Goal: Task Accomplishment & Management: Manage account settings

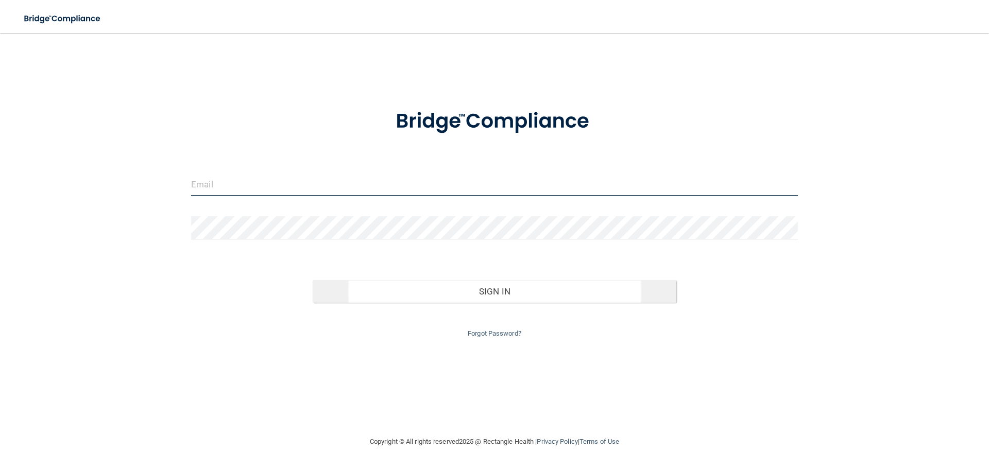
type input "[PERSON_NAME][EMAIL_ADDRESS][DOMAIN_NAME]"
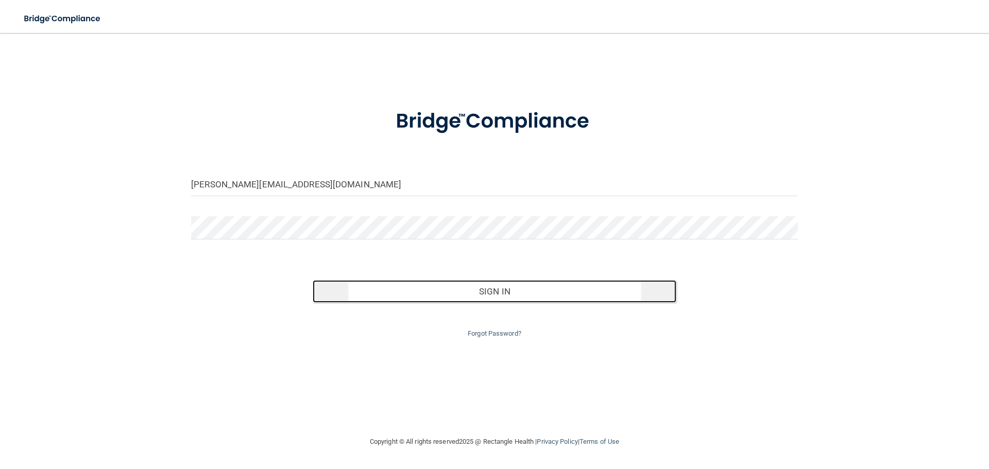
click at [474, 296] on button "Sign In" at bounding box center [495, 291] width 364 height 23
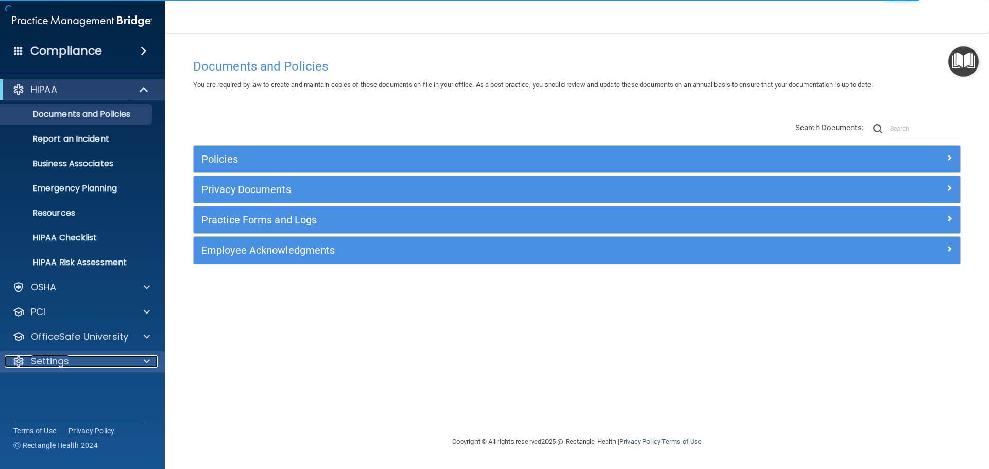
click at [100, 367] on div "Settings" at bounding box center [69, 361] width 128 height 12
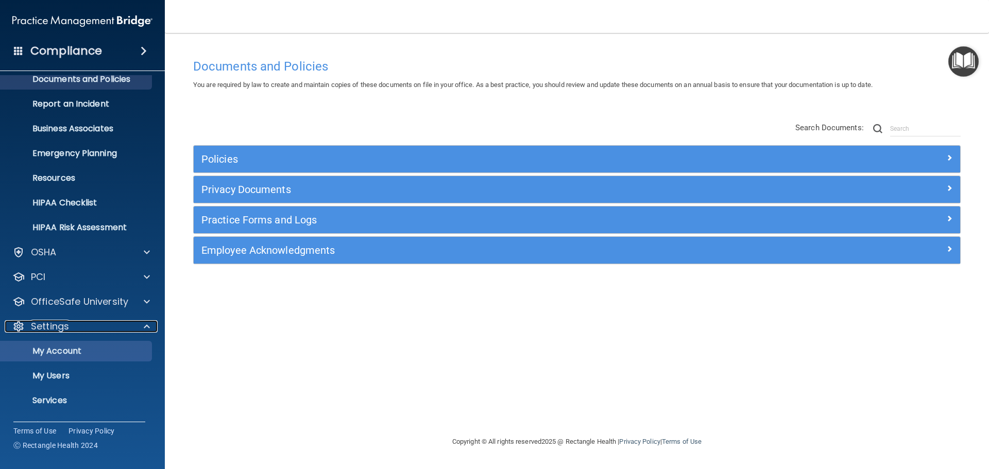
scroll to position [52, 0]
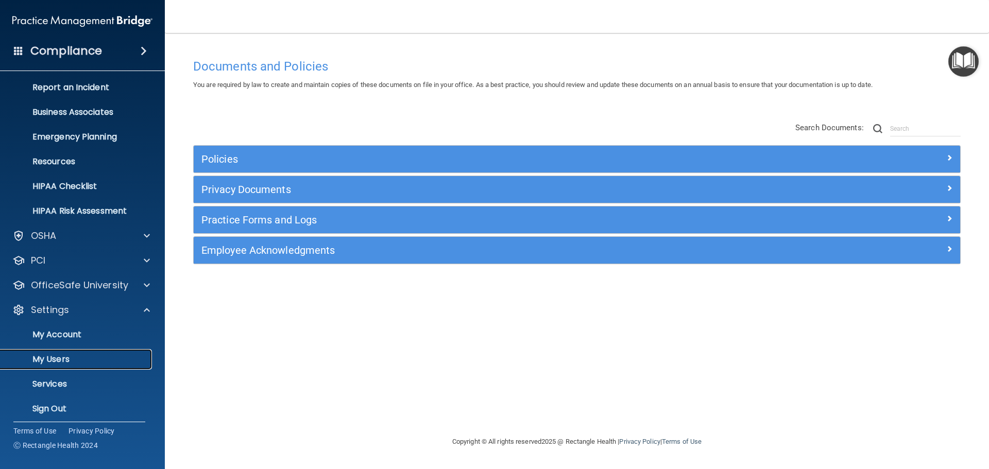
click at [58, 350] on link "My Users" at bounding box center [71, 359] width 162 height 21
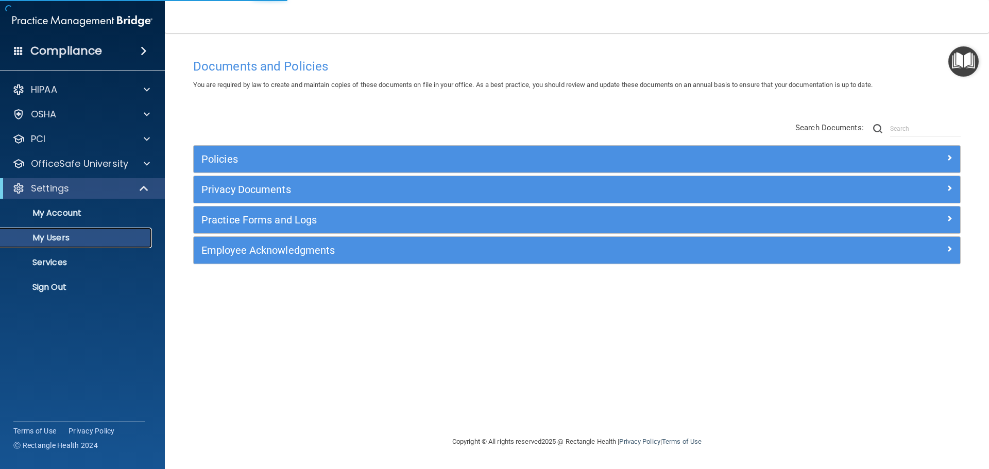
select select "20"
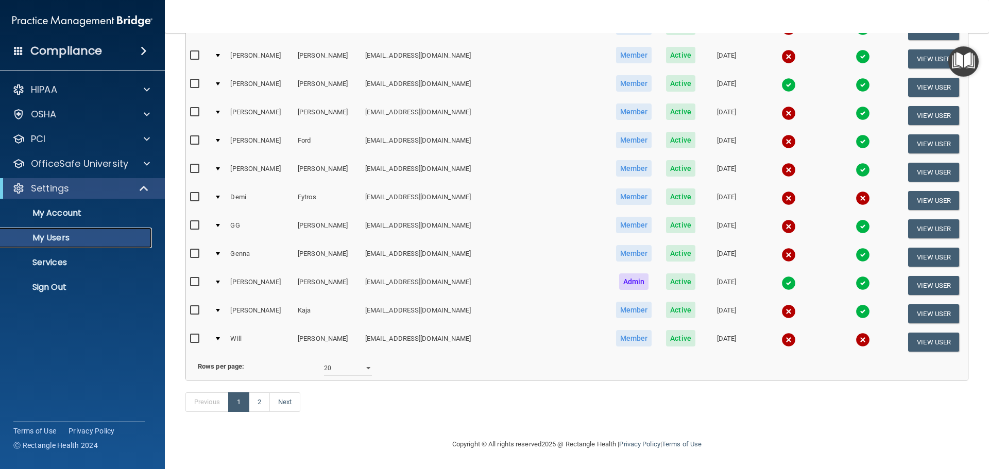
scroll to position [383, 0]
click at [286, 408] on link "Next" at bounding box center [284, 402] width 31 height 20
select select "20"
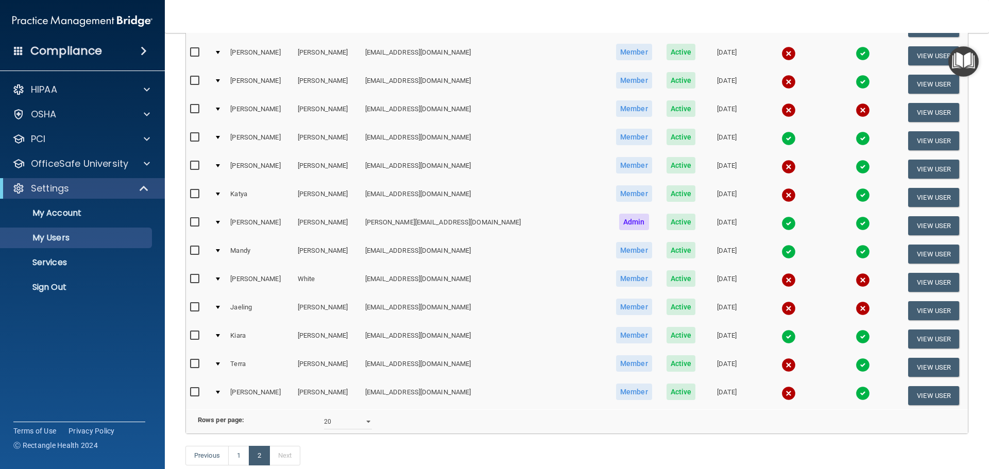
scroll to position [309, 0]
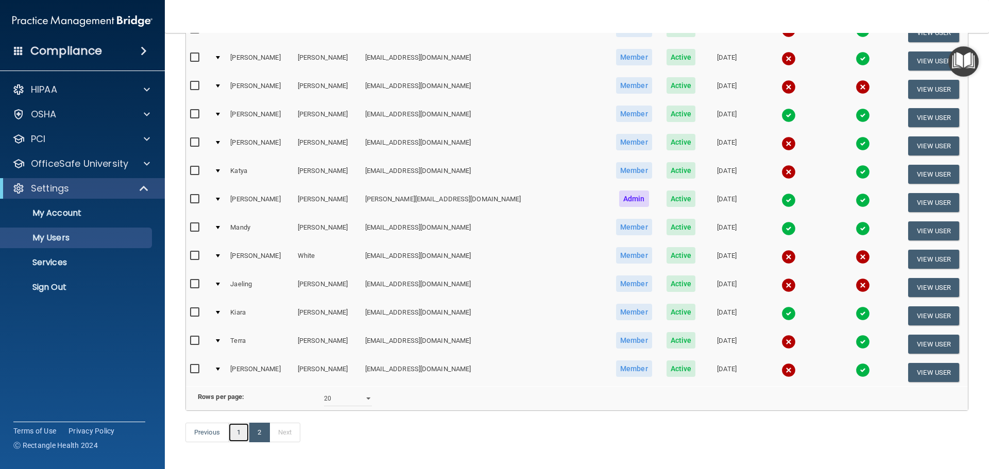
click at [244, 442] on link "1" at bounding box center [238, 433] width 21 height 20
select select "20"
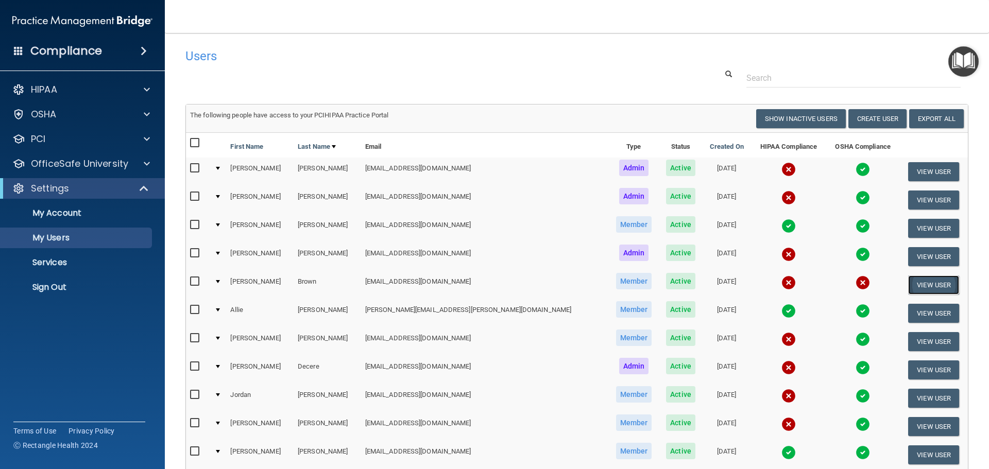
click at [917, 280] on button "View User" at bounding box center [933, 285] width 51 height 19
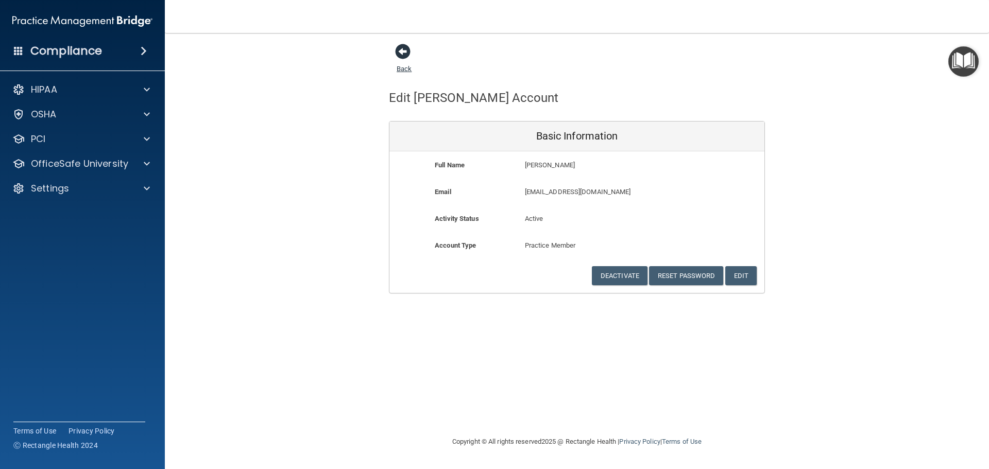
click at [407, 69] on link "Back" at bounding box center [404, 63] width 15 height 20
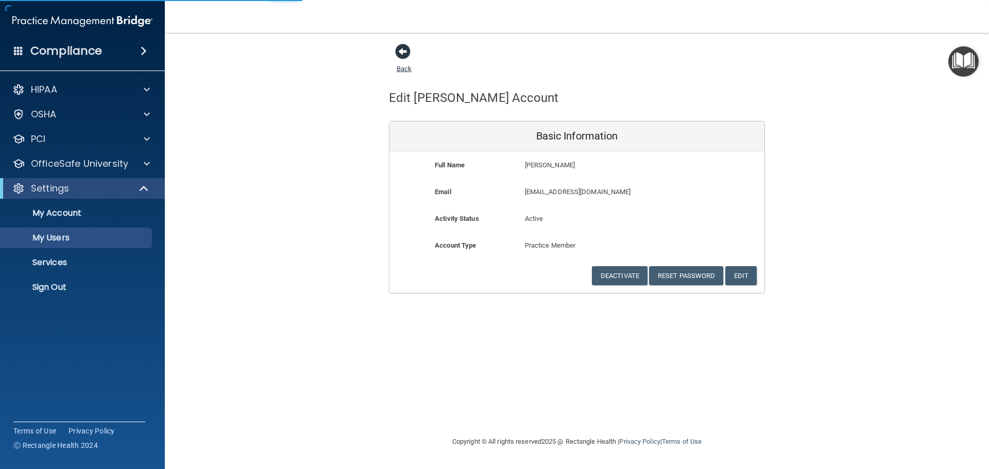
select select "20"
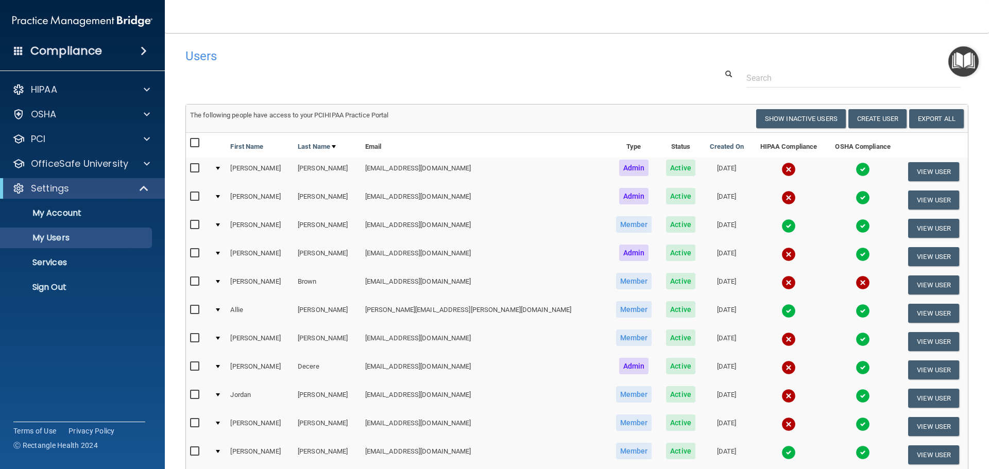
click at [195, 282] on input "checkbox" at bounding box center [196, 282] width 12 height 8
checkbox input "true"
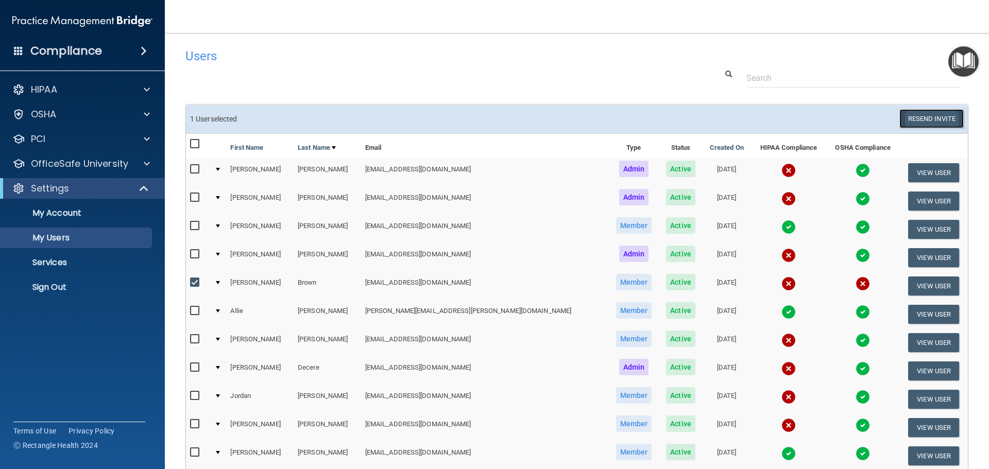
click at [923, 119] on button "Resend Invite" at bounding box center [931, 118] width 64 height 19
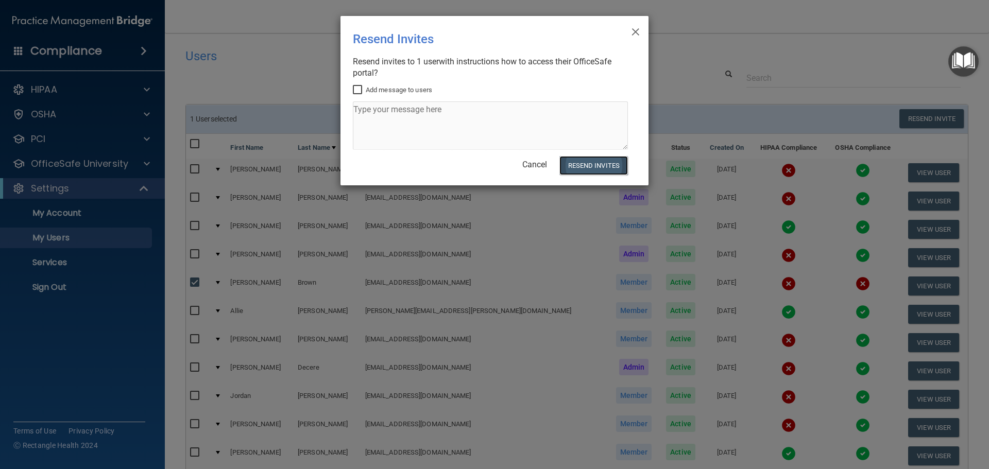
click at [596, 166] on button "Resend Invites" at bounding box center [593, 165] width 68 height 19
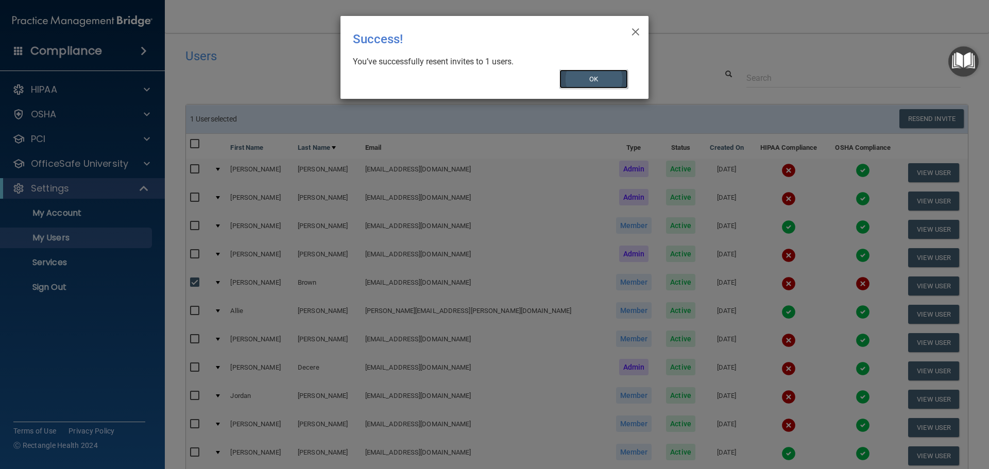
click at [593, 81] on button "OK" at bounding box center [593, 79] width 69 height 19
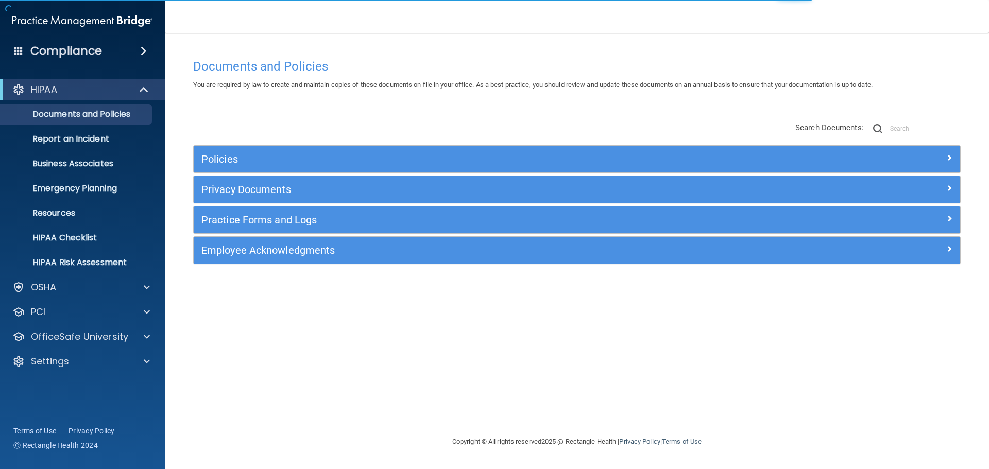
click at [67, 17] on img at bounding box center [82, 21] width 140 height 21
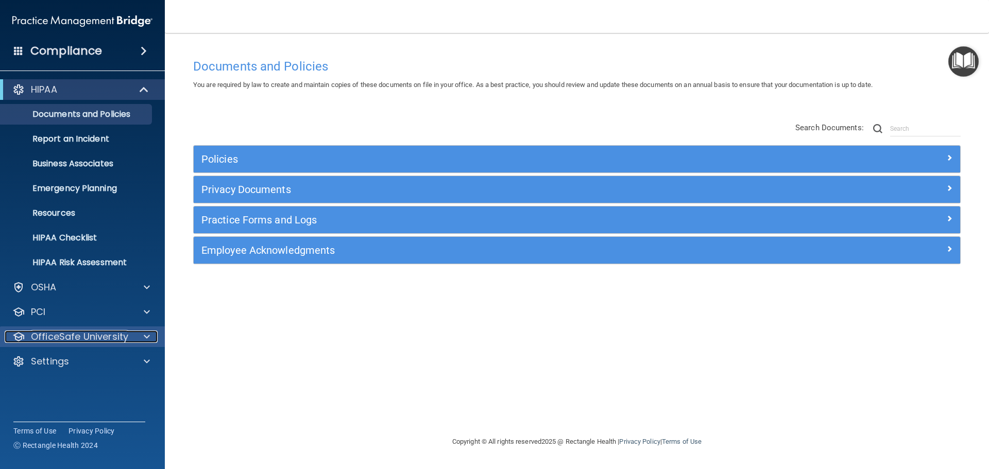
click at [86, 337] on p "OfficeSafe University" at bounding box center [79, 337] width 97 height 12
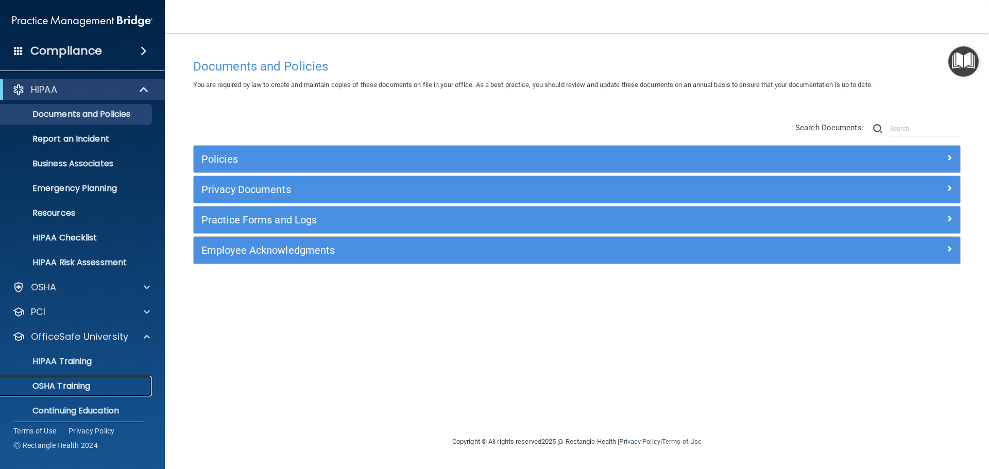
click at [73, 386] on p "OSHA Training" at bounding box center [48, 386] width 83 height 10
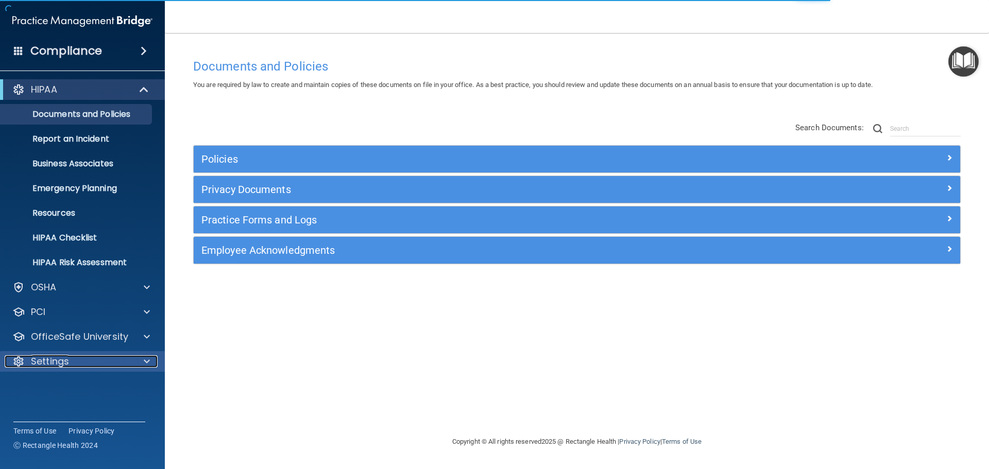
click at [77, 362] on div "Settings" at bounding box center [69, 361] width 128 height 12
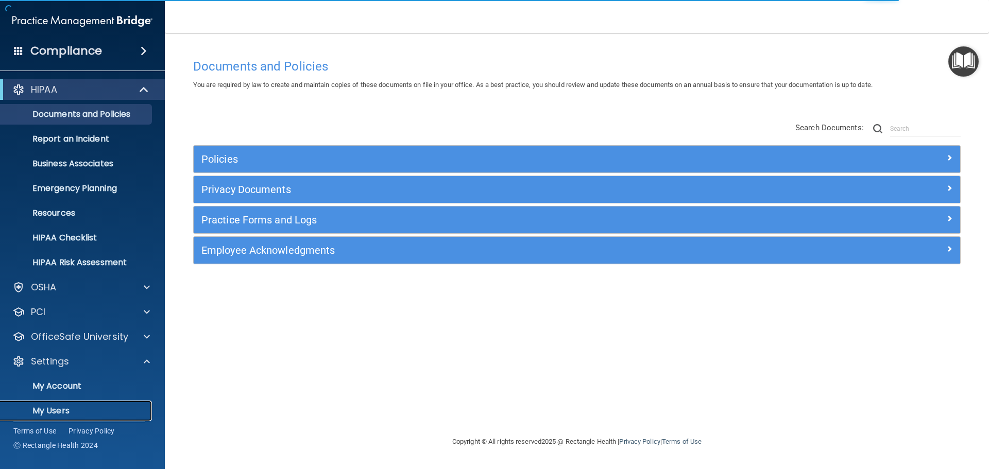
click at [58, 410] on p "My Users" at bounding box center [77, 411] width 141 height 10
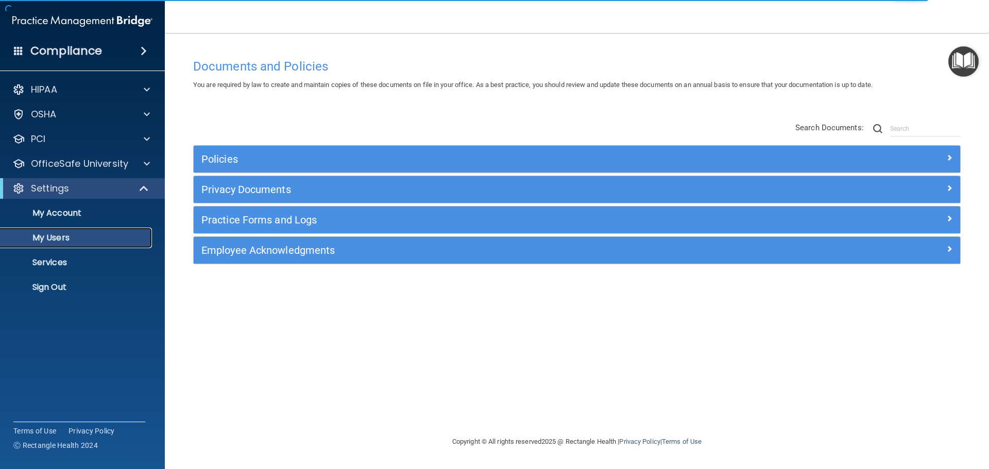
select select "20"
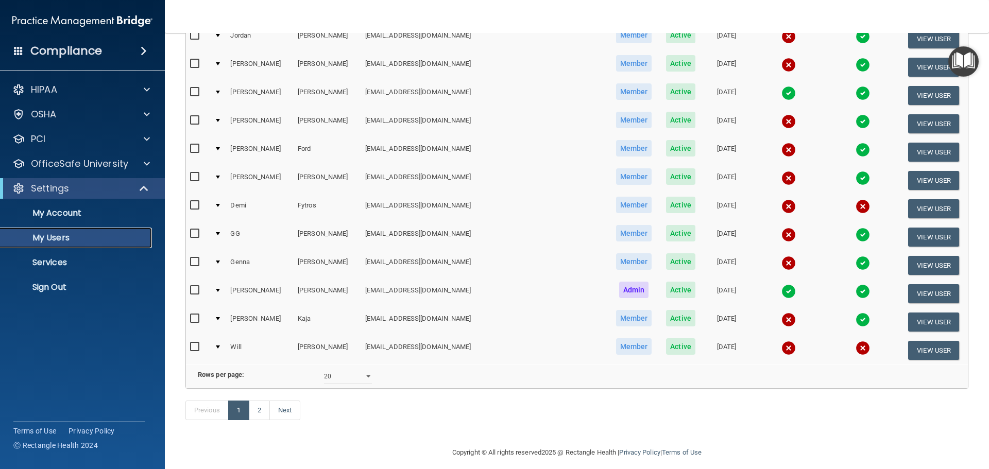
scroll to position [361, 0]
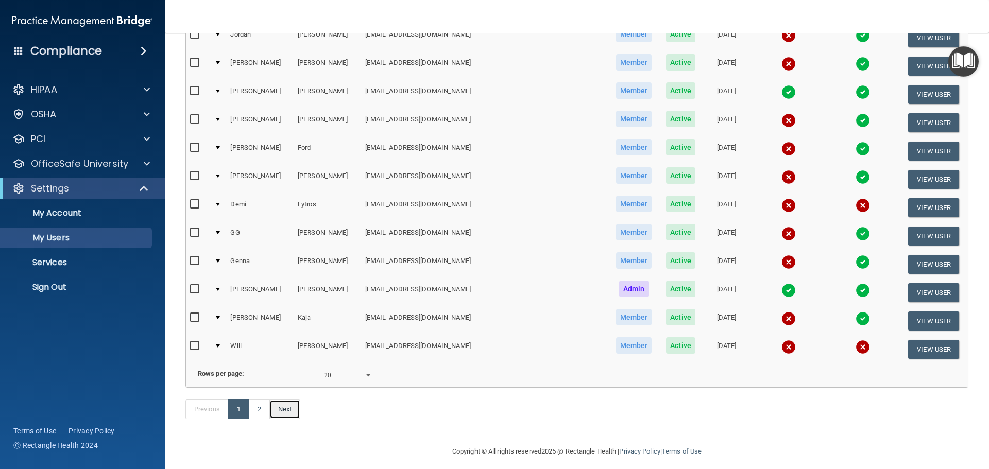
click at [291, 419] on link "Next" at bounding box center [284, 410] width 31 height 20
select select "20"
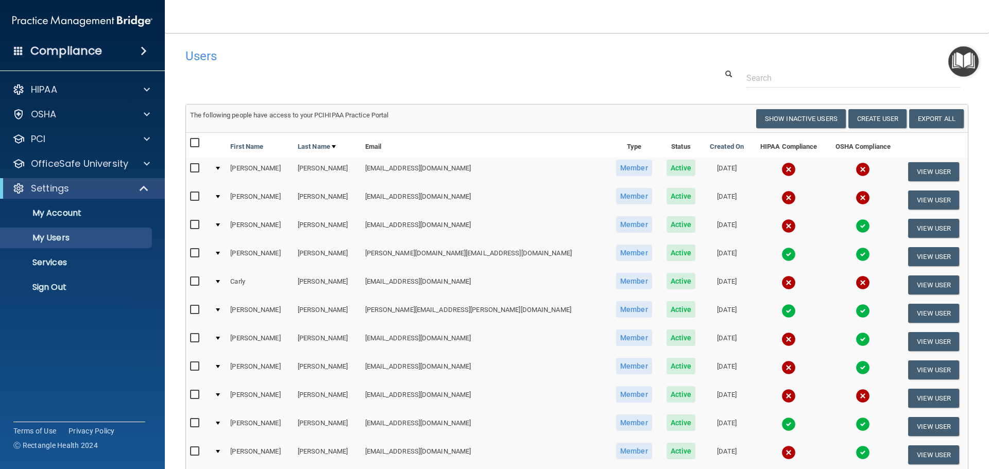
click at [195, 279] on input "checkbox" at bounding box center [196, 282] width 12 height 8
checkbox input "true"
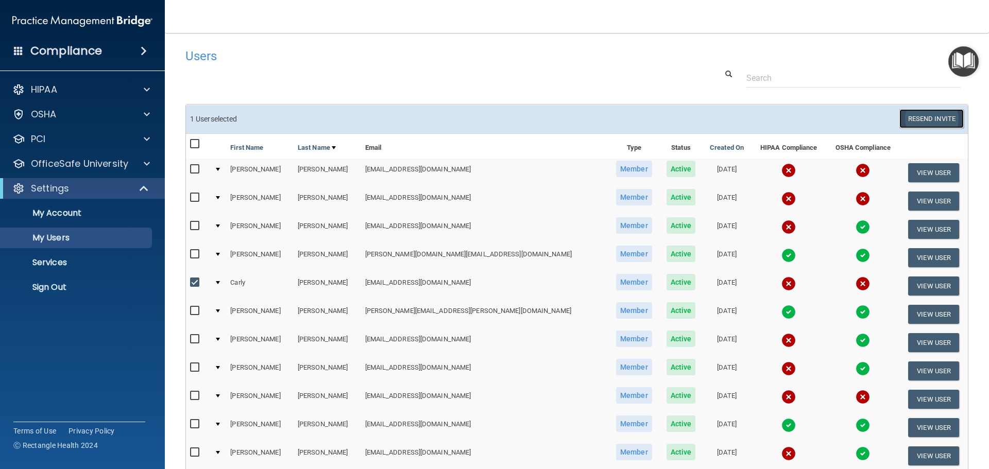
click at [931, 121] on button "Resend Invite" at bounding box center [931, 118] width 64 height 19
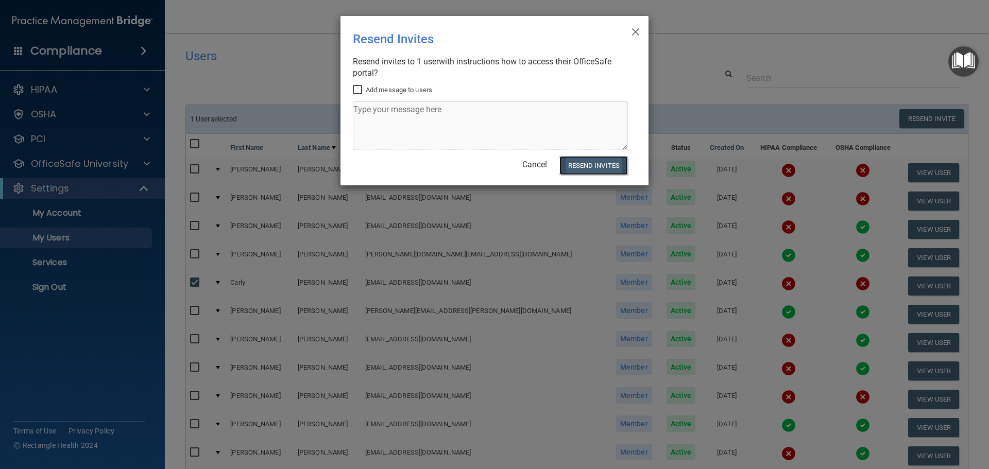
click at [591, 167] on button "Resend Invites" at bounding box center [593, 165] width 68 height 19
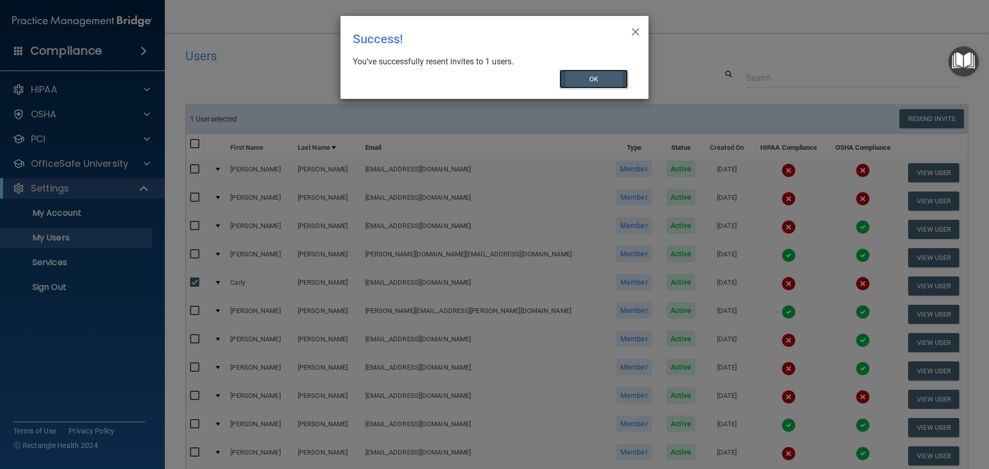
click at [595, 82] on button "OK" at bounding box center [593, 79] width 69 height 19
